Goal: Task Accomplishment & Management: Manage account settings

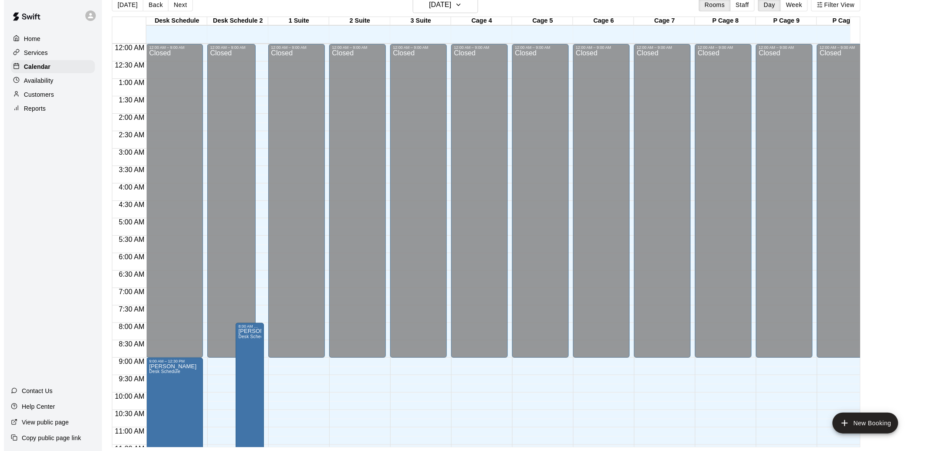
scroll to position [385, 0]
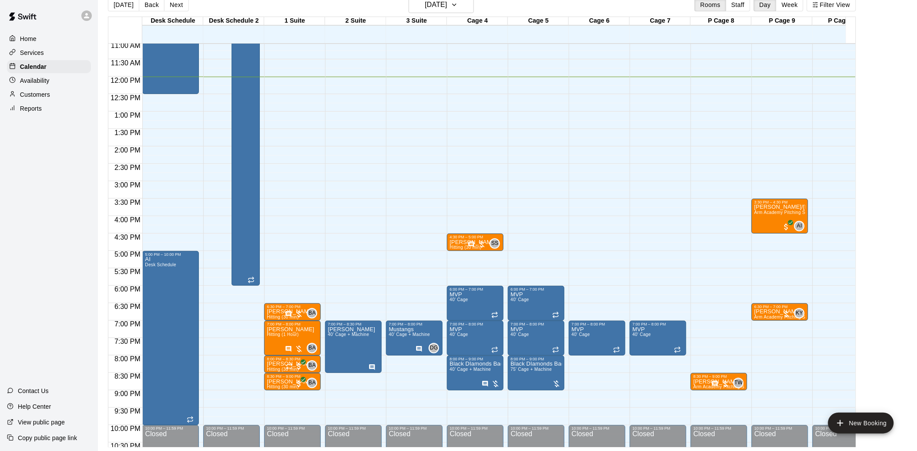
click at [401, 392] on div "12:00 AM – 9:00 AM Closed 7:00 PM – 8:00 PM Mustangs 40’ Cage + Machine DG 0 10…" at bounding box center [414, 77] width 57 height 836
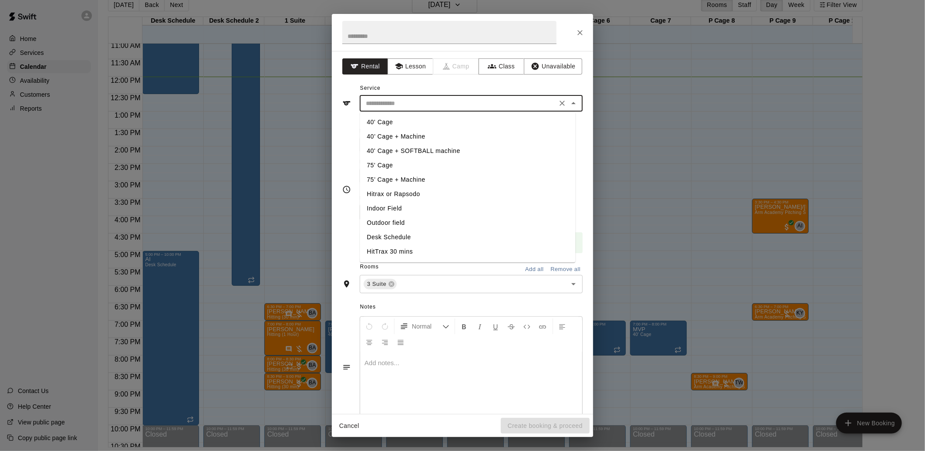
click at [422, 101] on input "text" at bounding box center [458, 103] width 192 height 11
click at [392, 139] on li "40’ Cage + Machine" at bounding box center [468, 136] width 216 height 14
type input "**********"
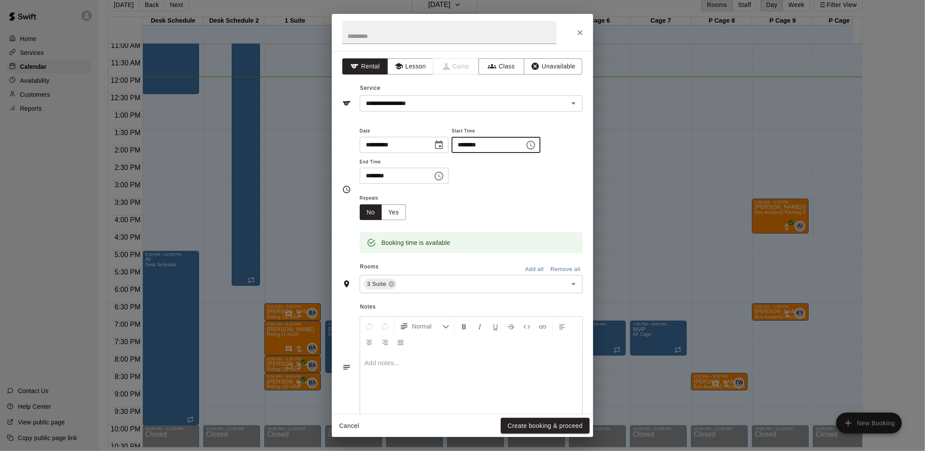
click at [519, 145] on input "********" at bounding box center [484, 145] width 67 height 16
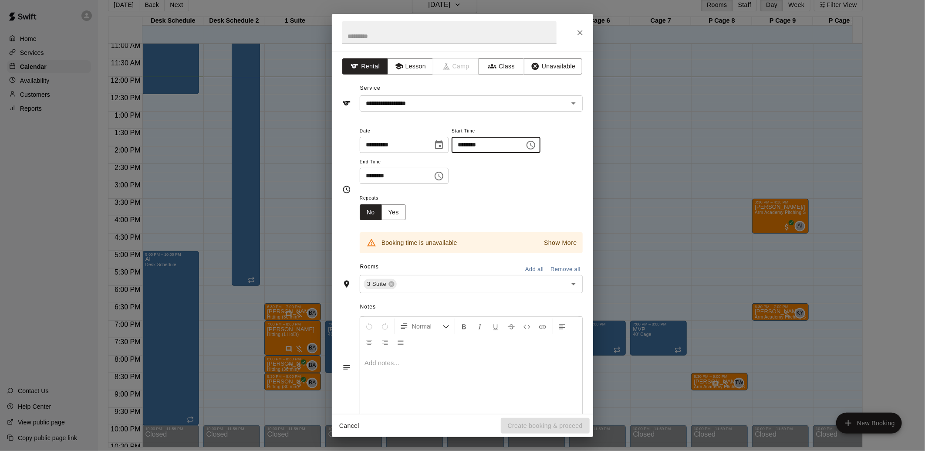
type input "********"
click at [372, 175] on input "********" at bounding box center [393, 176] width 67 height 16
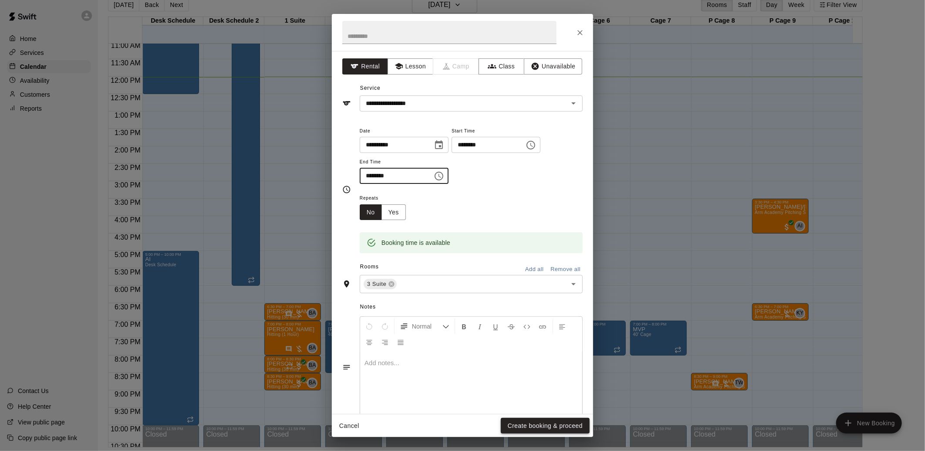
type input "********"
click at [546, 425] on button "Create booking & proceed" at bounding box center [545, 426] width 89 height 16
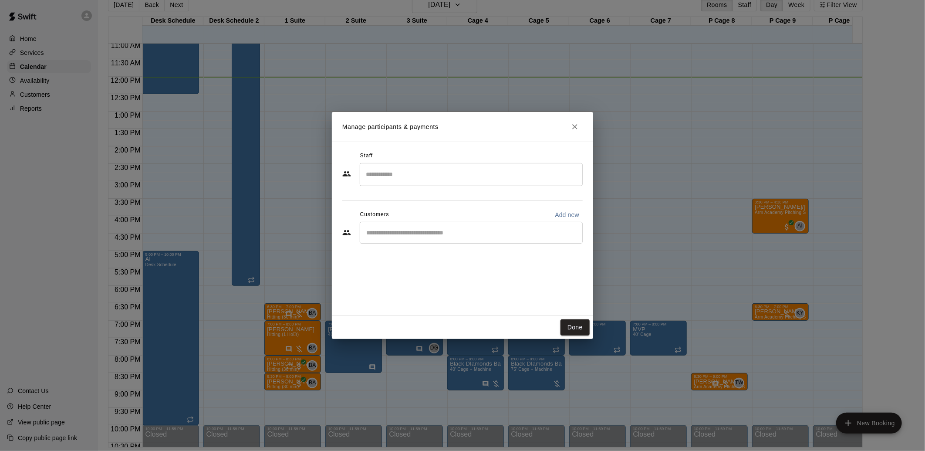
click at [416, 236] on input "Start typing to search customers..." at bounding box center [471, 232] width 215 height 9
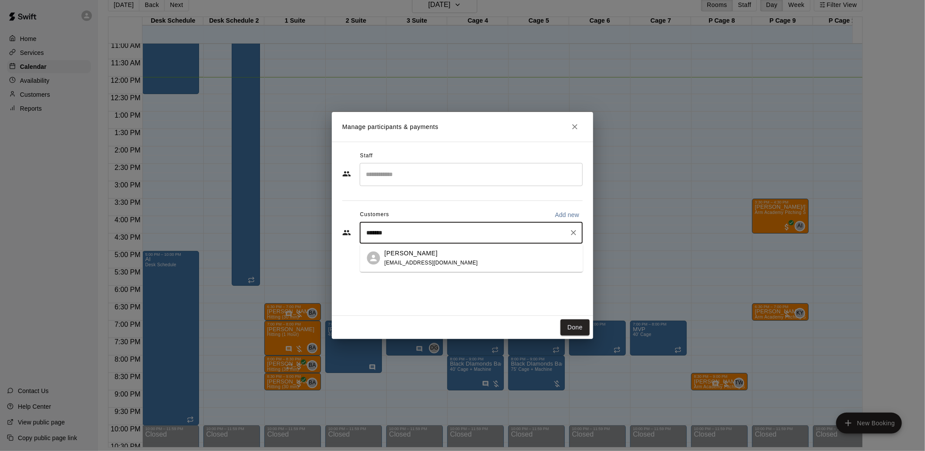
type input "********"
click at [429, 259] on span "[EMAIL_ADDRESS][DOMAIN_NAME]" at bounding box center [431, 262] width 94 height 6
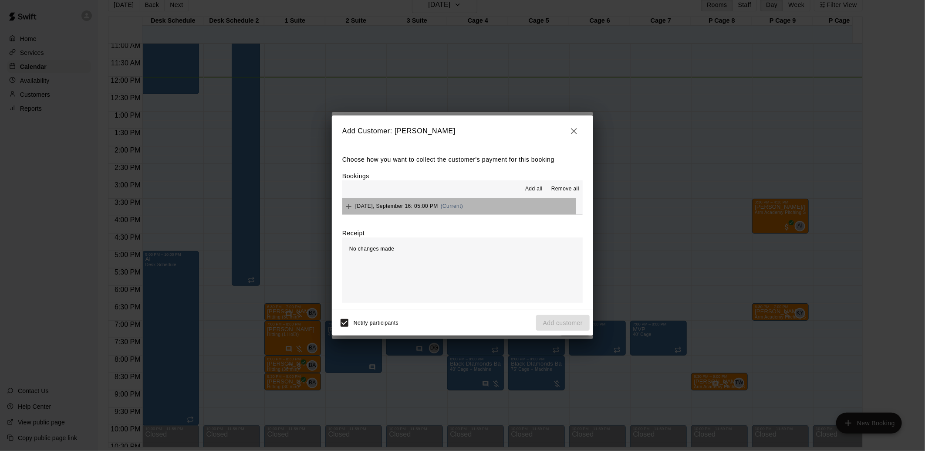
click at [391, 205] on span "[DATE], September 16: 05:00 PM" at bounding box center [396, 206] width 83 height 6
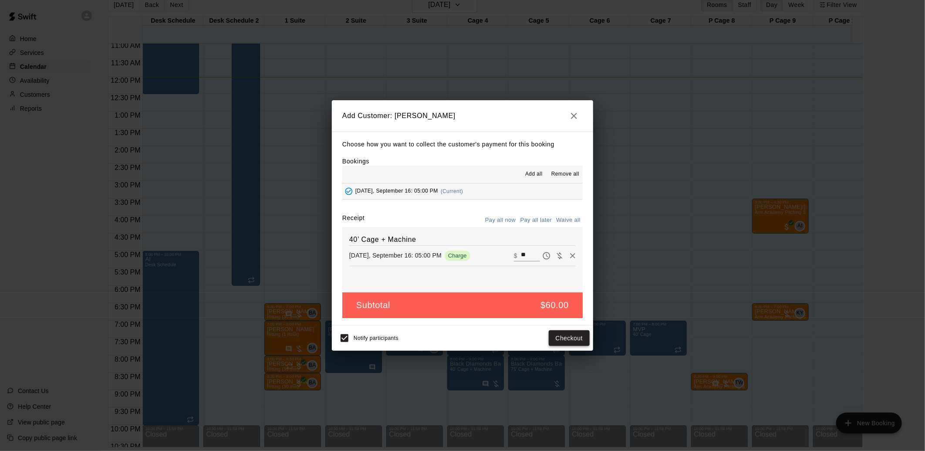
click at [559, 336] on button "Checkout" at bounding box center [569, 338] width 41 height 16
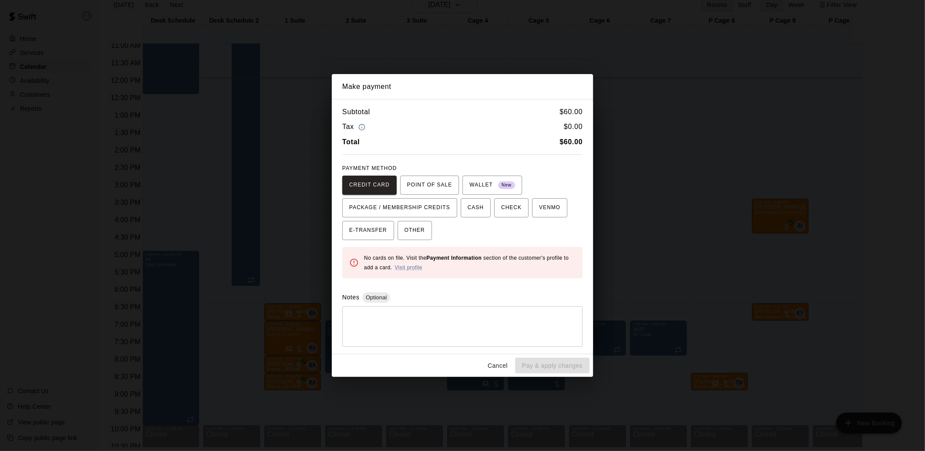
click at [490, 367] on button "Cancel" at bounding box center [498, 365] width 28 height 16
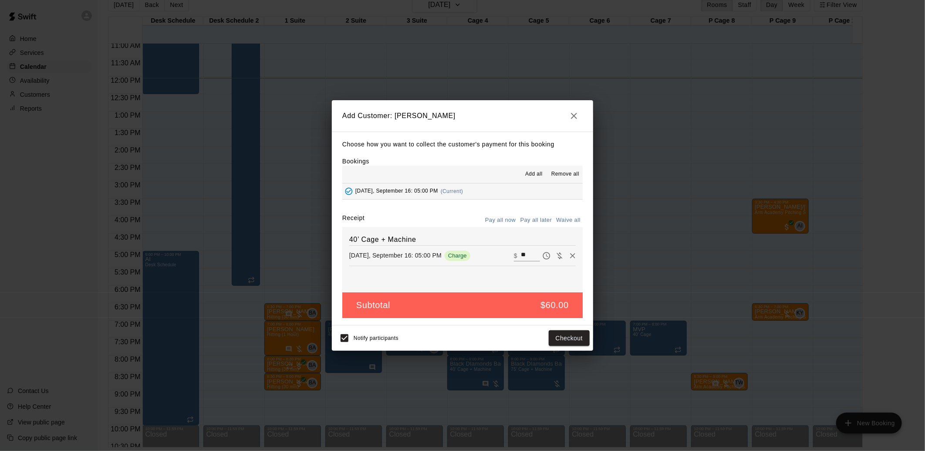
click at [546, 218] on button "Pay all later" at bounding box center [536, 219] width 36 height 13
click at [568, 338] on button "Add customer" at bounding box center [563, 338] width 54 height 16
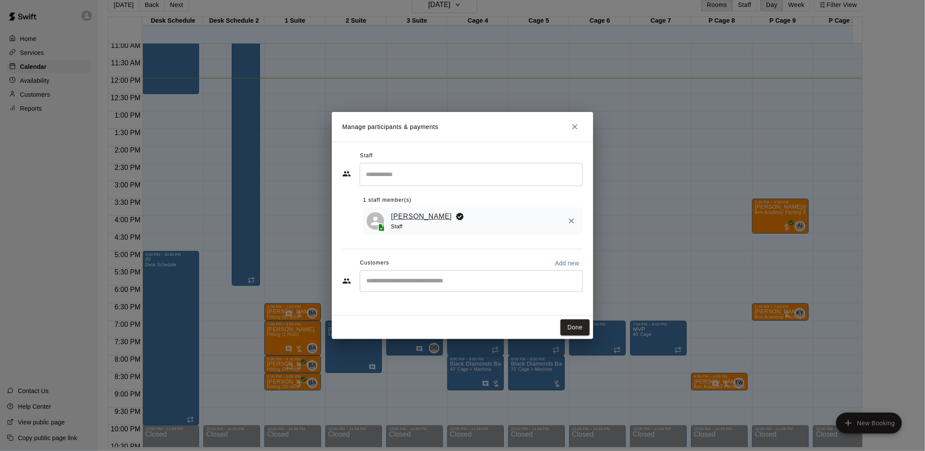
click at [397, 216] on link "[PERSON_NAME]" at bounding box center [421, 216] width 61 height 11
select select "**"
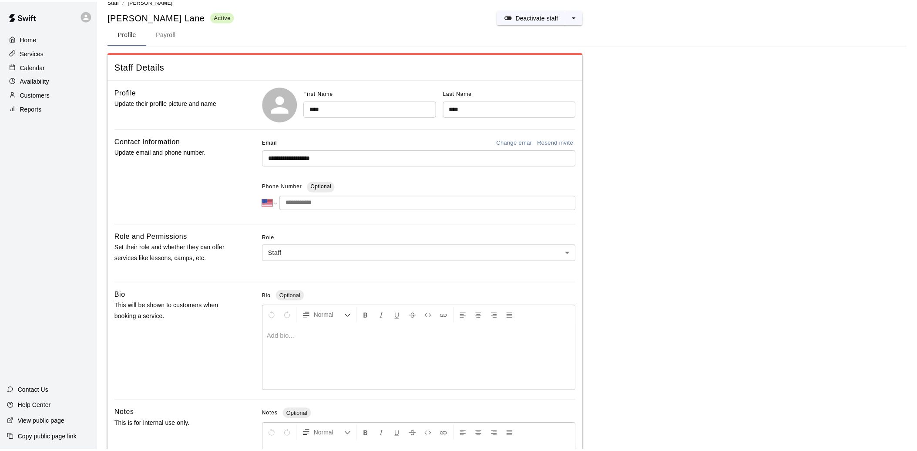
scroll to position [23, 0]
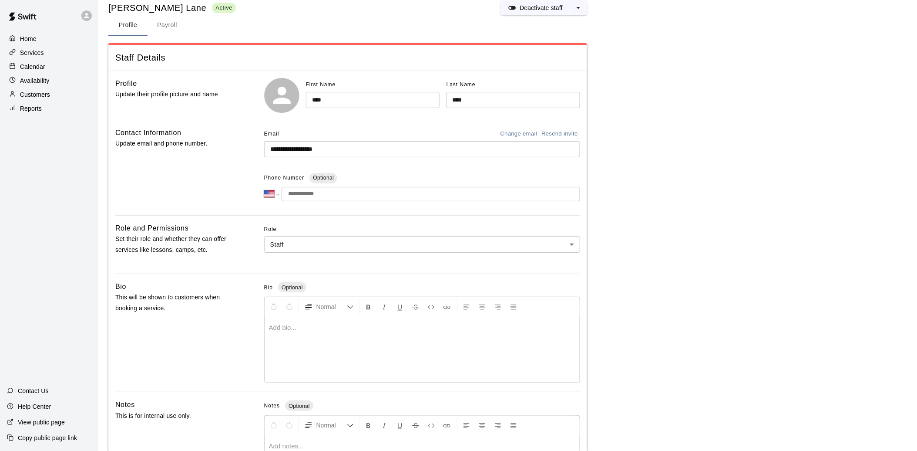
click at [55, 101] on div "Customers" at bounding box center [49, 94] width 84 height 13
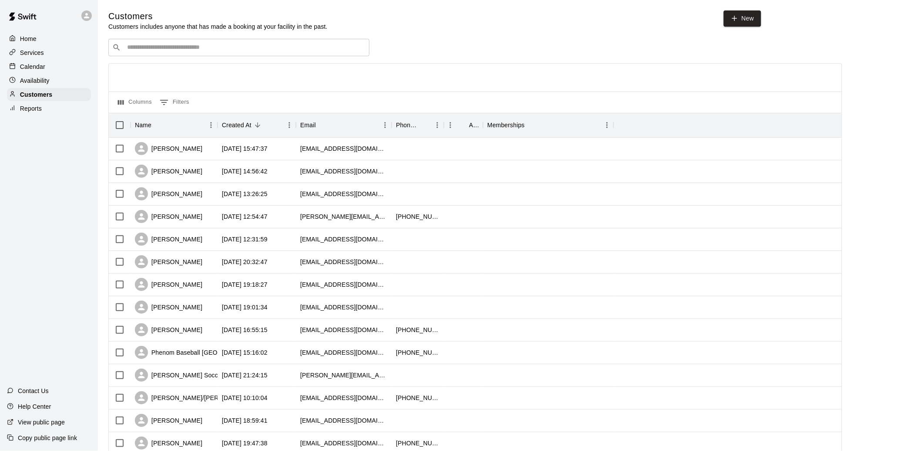
click at [165, 54] on div "​ ​" at bounding box center [238, 47] width 261 height 17
click at [165, 154] on div "[PERSON_NAME]" at bounding box center [168, 148] width 67 height 13
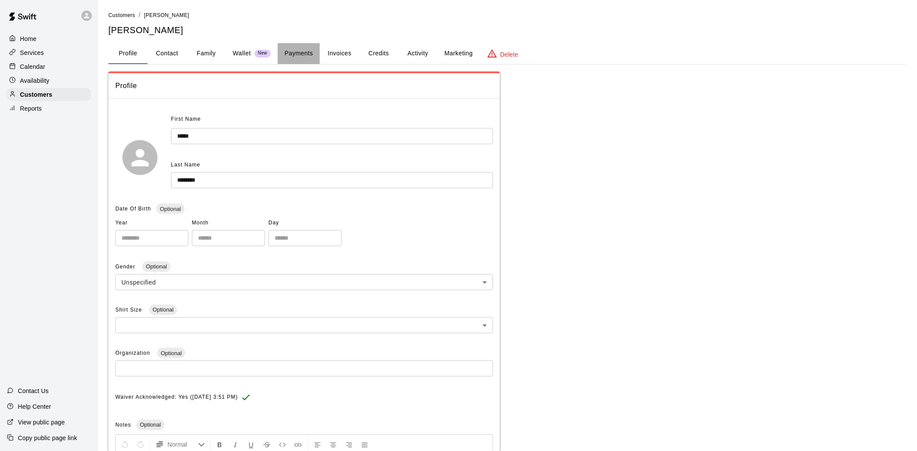
click at [290, 51] on button "Payments" at bounding box center [299, 53] width 42 height 21
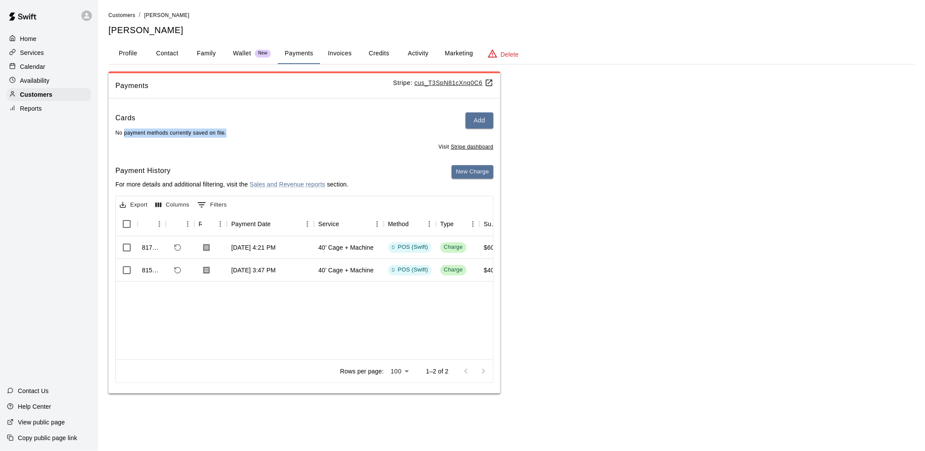
drag, startPoint x: 124, startPoint y: 133, endPoint x: 239, endPoint y: 136, distance: 115.0
click at [239, 136] on div "Cards Add No payment methods currently saved on file." at bounding box center [304, 124] width 378 height 25
click at [469, 122] on button "Add" at bounding box center [479, 120] width 28 height 16
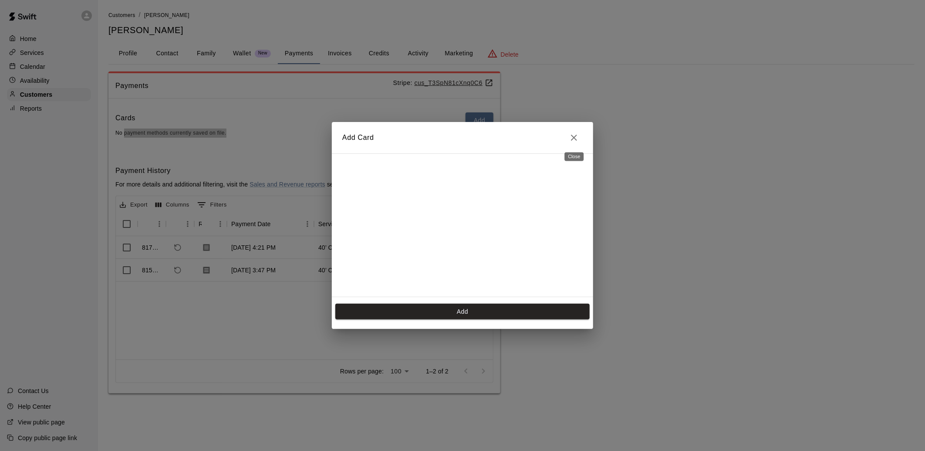
click at [578, 135] on icon "Close" at bounding box center [574, 137] width 10 height 10
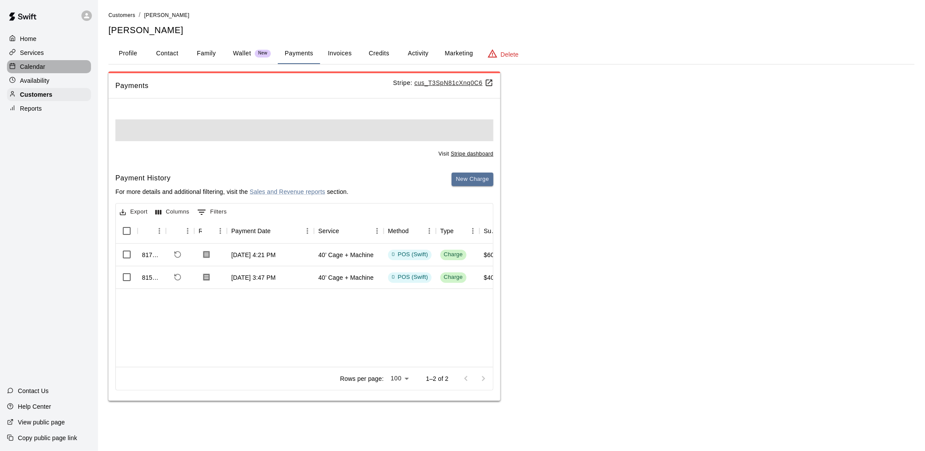
click at [40, 68] on p "Calendar" at bounding box center [32, 66] width 25 height 9
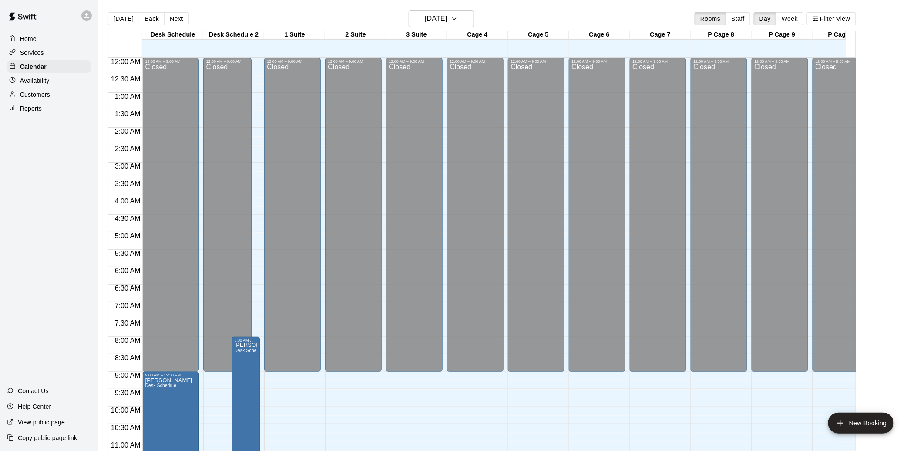
scroll to position [407, 0]
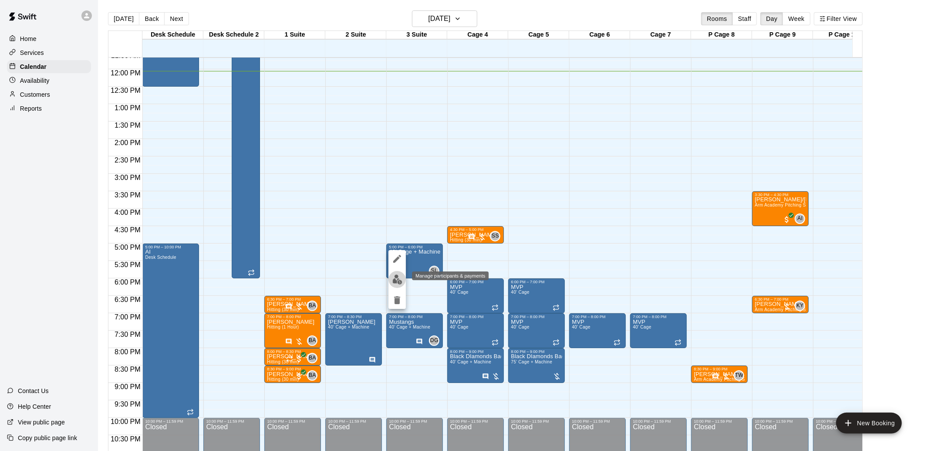
click at [399, 273] on button "edit" at bounding box center [396, 279] width 17 height 17
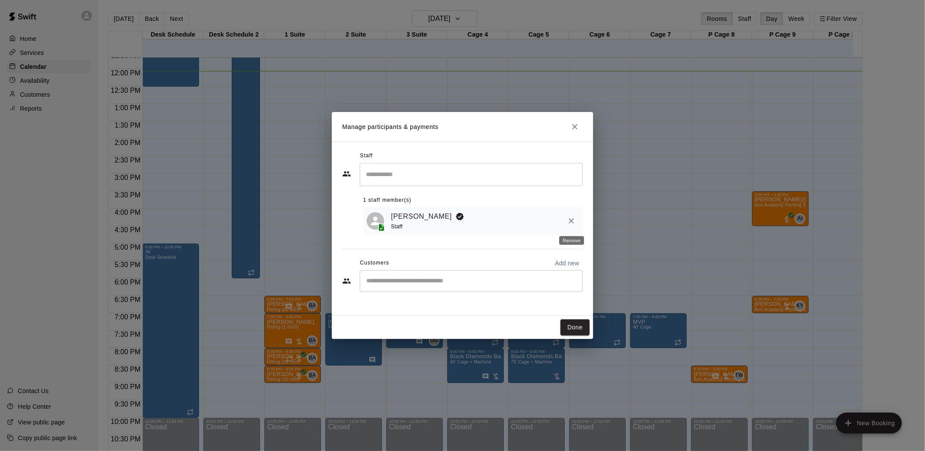
click at [569, 221] on icon "Remove" at bounding box center [571, 220] width 9 height 9
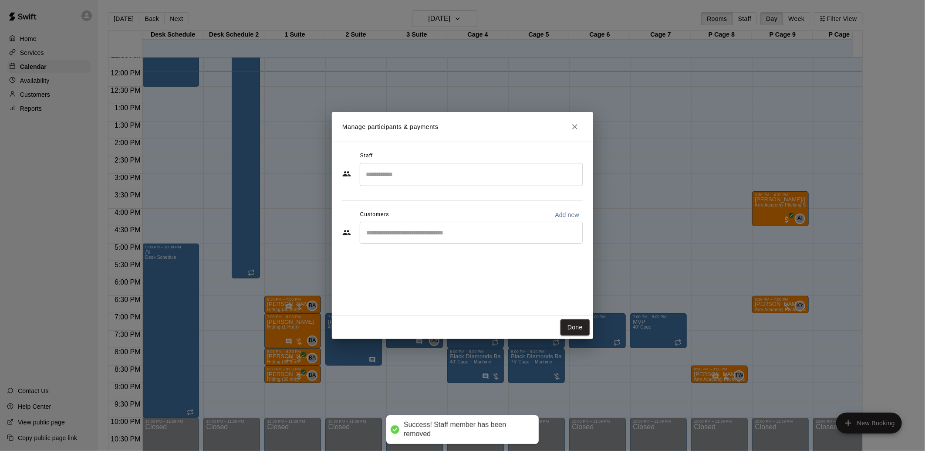
click at [434, 240] on div "​" at bounding box center [471, 233] width 223 height 22
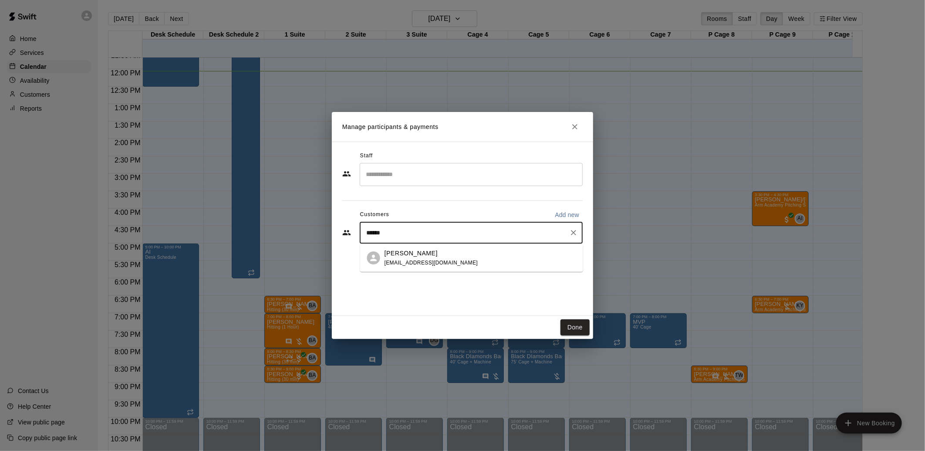
type input "*******"
click at [440, 266] on div "[PERSON_NAME] [EMAIL_ADDRESS][DOMAIN_NAME]" at bounding box center [431, 258] width 94 height 19
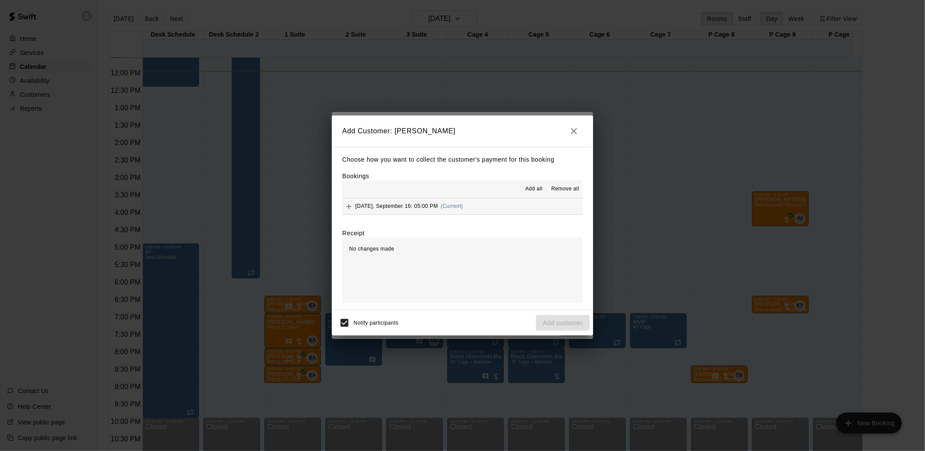
click at [449, 212] on div "[DATE], September 16: 05:00 PM (Current)" at bounding box center [402, 206] width 121 height 13
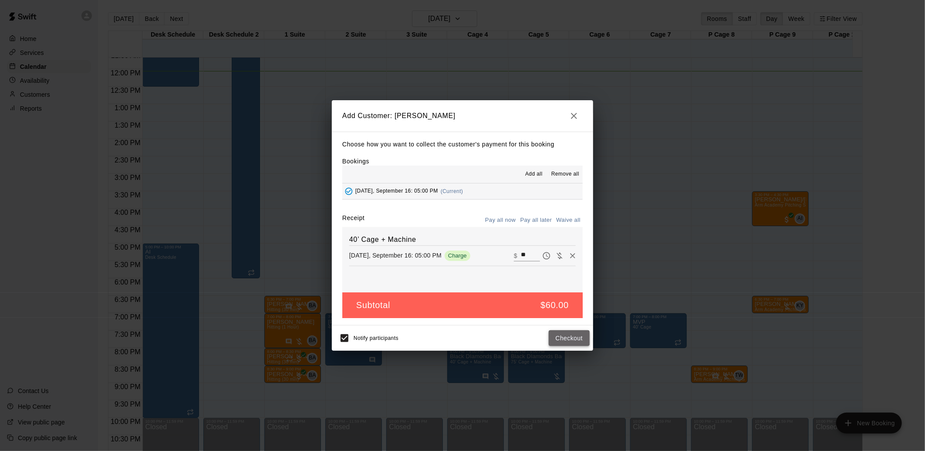
click at [556, 336] on button "Checkout" at bounding box center [569, 338] width 41 height 16
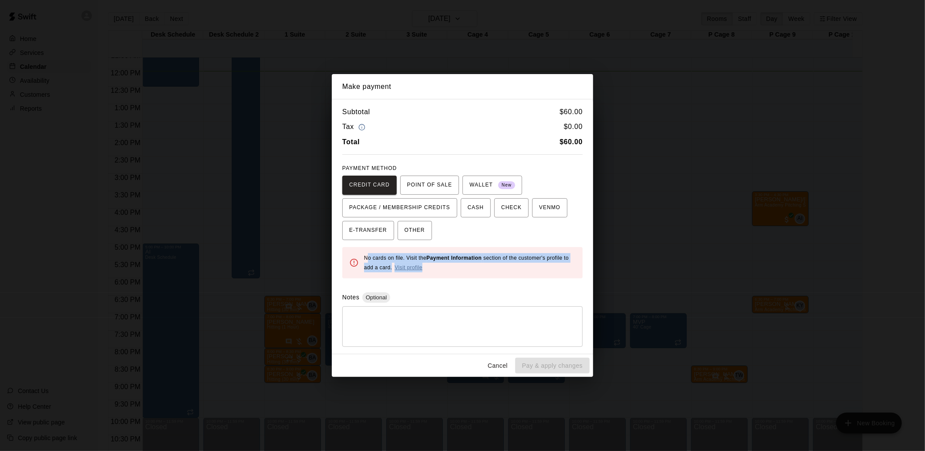
drag, startPoint x: 368, startPoint y: 259, endPoint x: 477, endPoint y: 266, distance: 109.0
click at [477, 266] on div "No cards on file. Visit the Payment Information section of the customer's profi…" at bounding box center [470, 262] width 212 height 26
click at [490, 159] on div "Subtotal $ 60.00 Tax $ 0.00 Total $ 60.00 PAYMENT METHOD CREDIT CARD POINT OF S…" at bounding box center [462, 226] width 261 height 255
drag, startPoint x: 394, startPoint y: 259, endPoint x: 429, endPoint y: 268, distance: 35.8
click at [429, 268] on div "No cards on file. Visit the Payment Information section of the customer's profi…" at bounding box center [470, 262] width 212 height 26
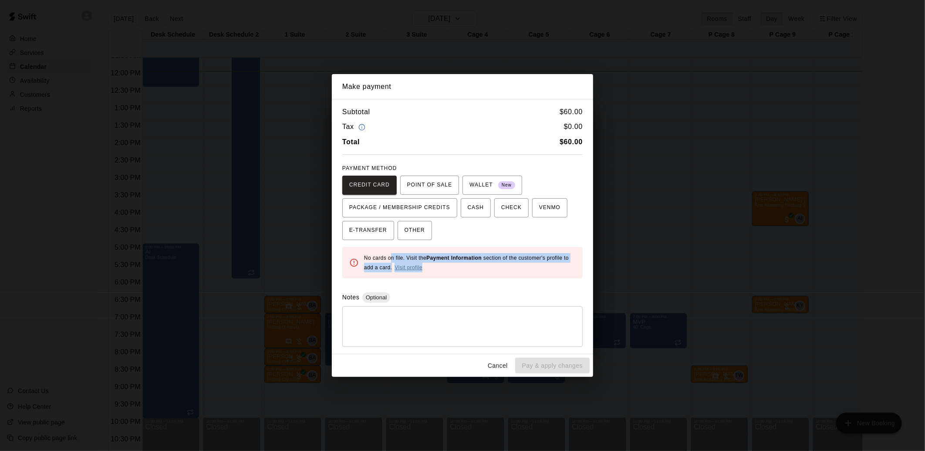
click at [504, 363] on button "Cancel" at bounding box center [498, 365] width 28 height 16
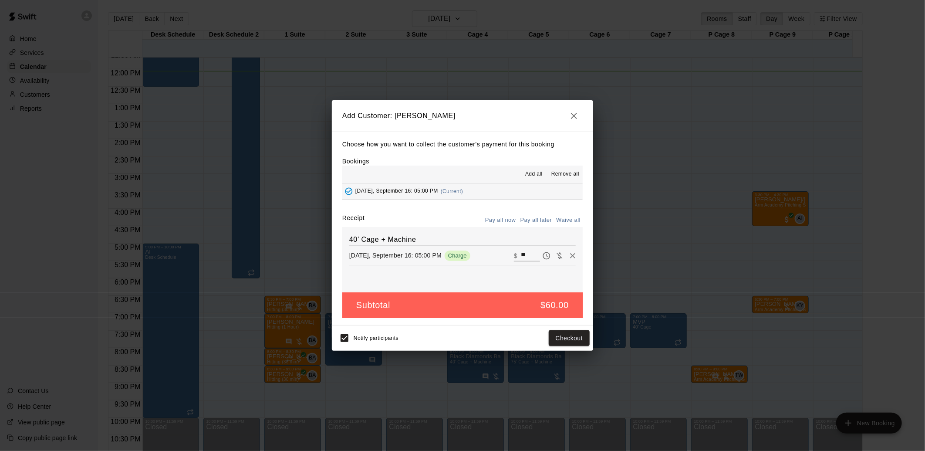
click at [738, 270] on div "Add Customer: [PERSON_NAME] Choose how you want to collect the customer's payme…" at bounding box center [462, 225] width 925 height 451
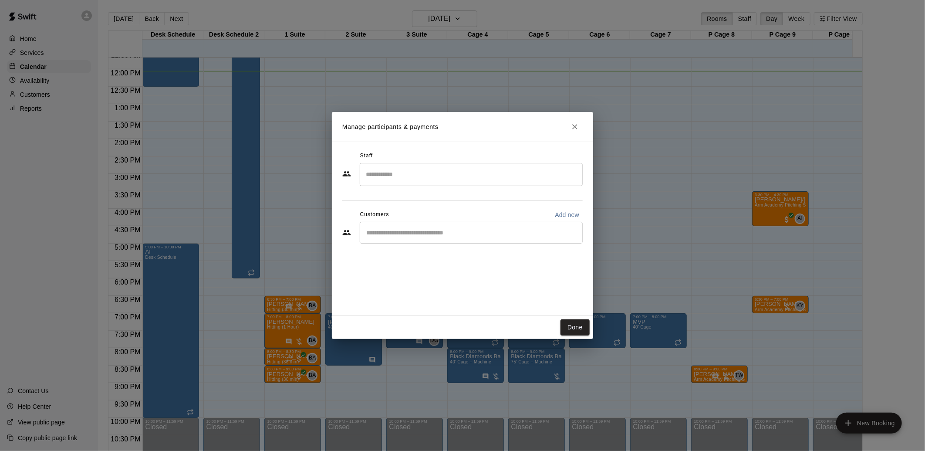
click at [673, 263] on div "Manage participants & payments Staff ​ Customers Add new ​ Done" at bounding box center [462, 225] width 925 height 451
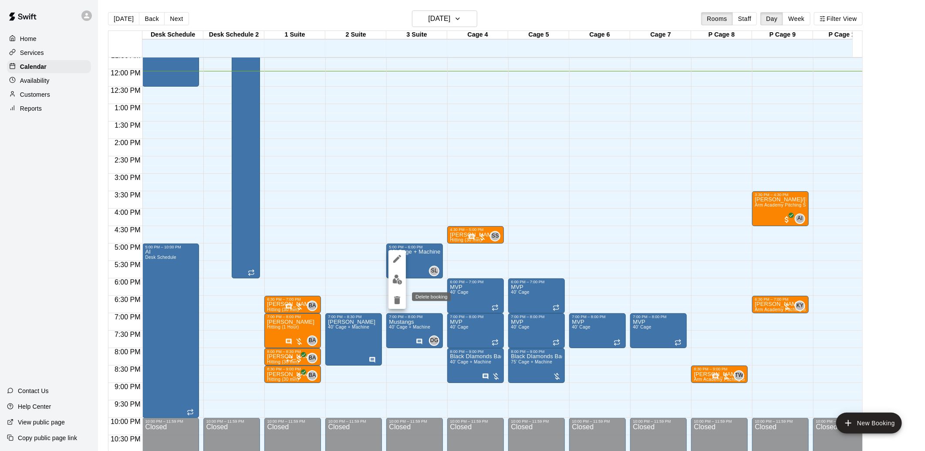
click at [401, 295] on icon "delete" at bounding box center [397, 300] width 10 height 10
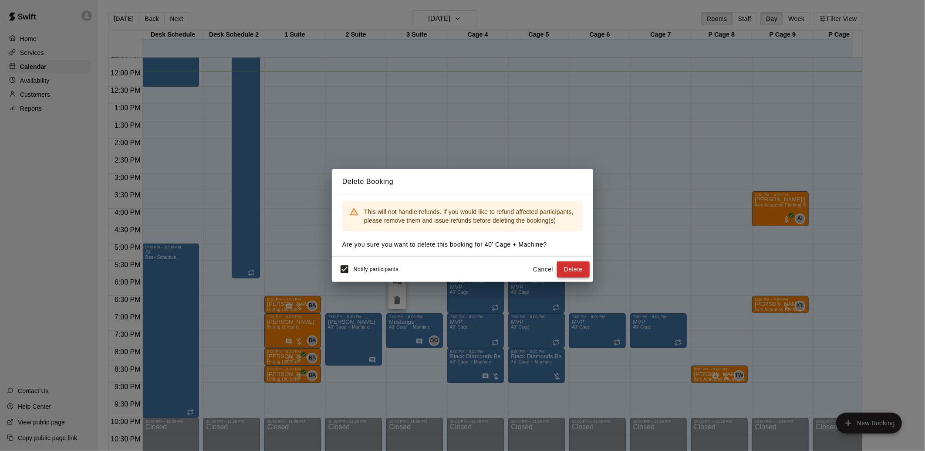
click at [570, 266] on button "Delete" at bounding box center [573, 269] width 33 height 16
